Goal: Transaction & Acquisition: Purchase product/service

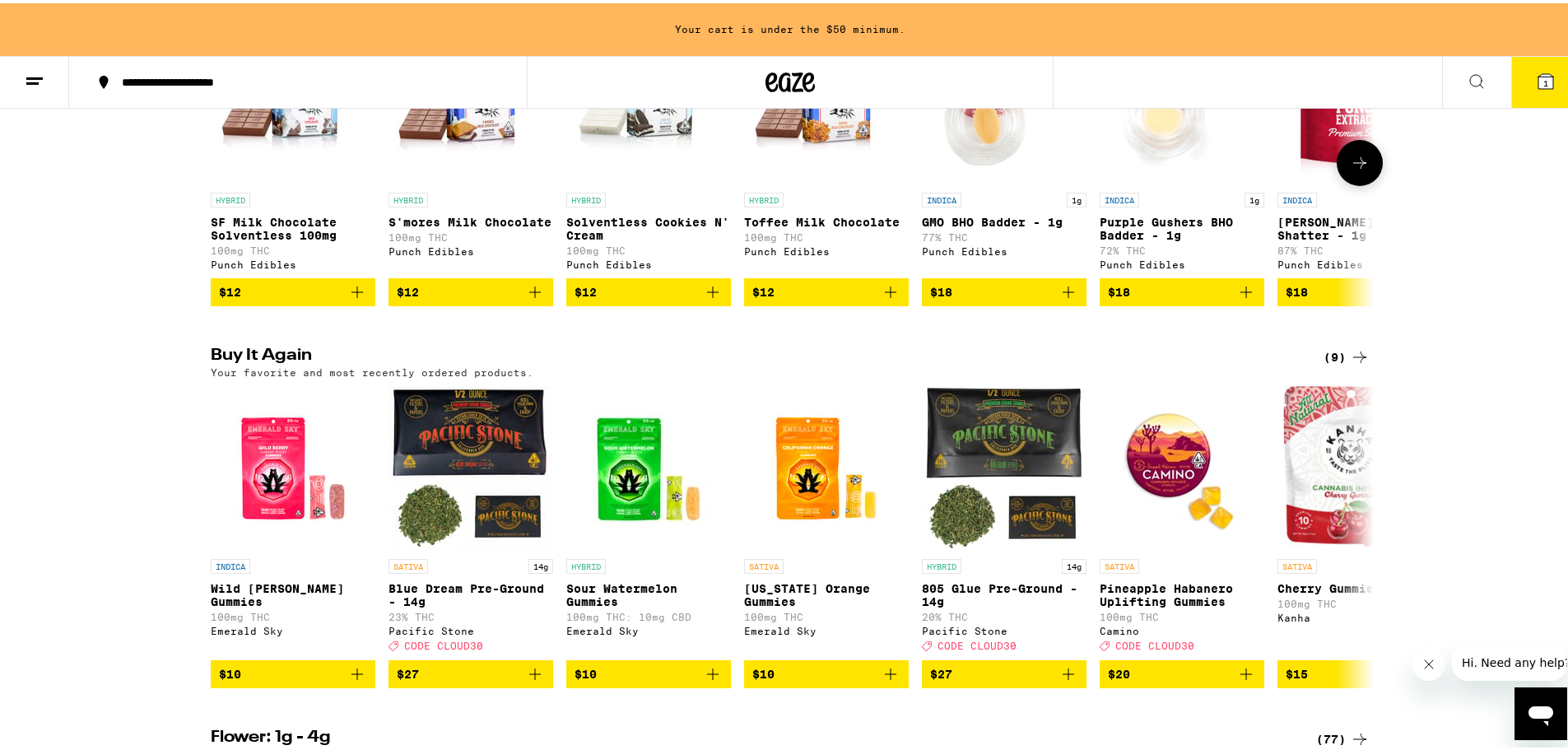
scroll to position [1152, 0]
